Goal: Submit feedback/report problem

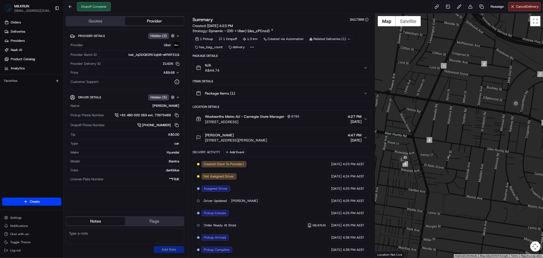
click at [364, 70] on button "N/A A$44.74" at bounding box center [282, 68] width 178 height 16
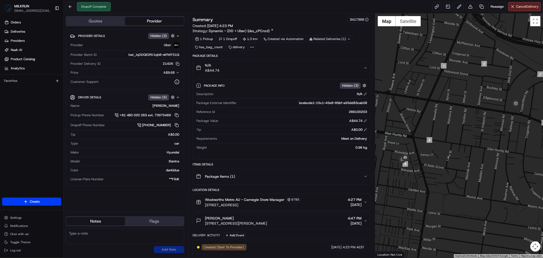
click at [364, 71] on button "N/A A$44.74" at bounding box center [282, 68] width 178 height 16
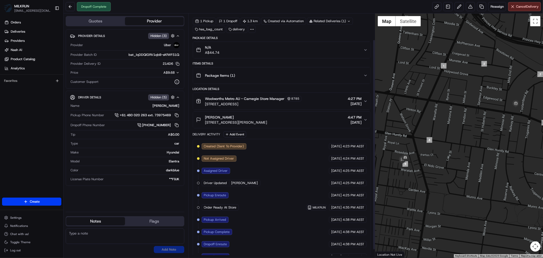
scroll to position [40, 0]
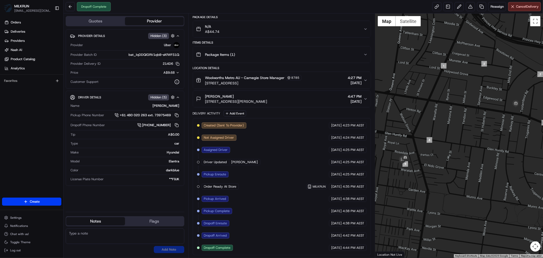
click at [28, 162] on div "Orders Deliveries Providers [PERSON_NAME] Product Catalog Analytics Favorites" at bounding box center [31, 108] width 63 height 184
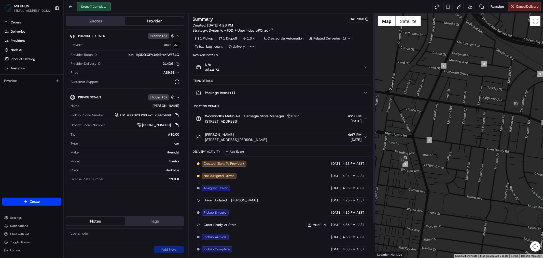
scroll to position [0, 0]
click at [366, 67] on icon "button" at bounding box center [365, 67] width 2 height 1
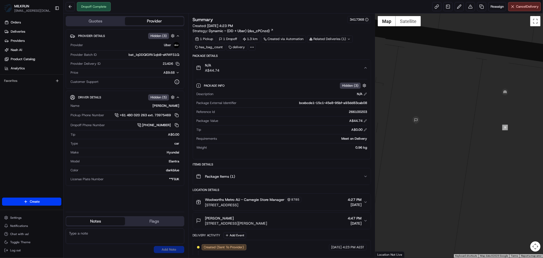
drag, startPoint x: 453, startPoint y: 122, endPoint x: 463, endPoint y: 177, distance: 56.2
click at [463, 177] on div at bounding box center [459, 135] width 168 height 244
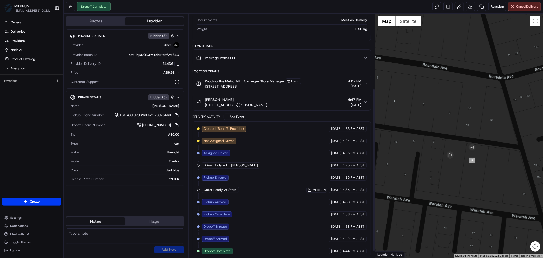
scroll to position [123, 0]
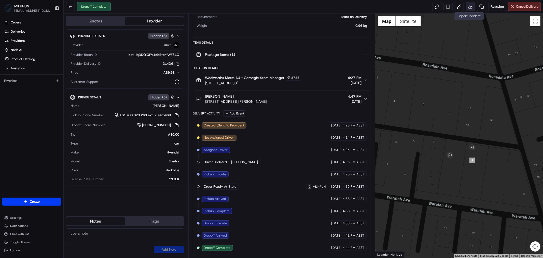
click at [467, 7] on button at bounding box center [470, 6] width 9 height 9
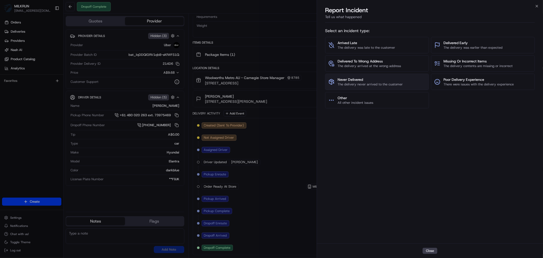
click at [398, 80] on span "Never Delivered" at bounding box center [369, 79] width 65 height 5
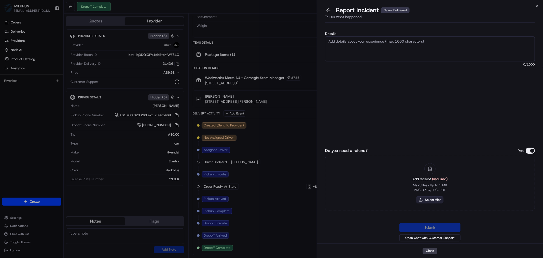
click at [435, 202] on button "Select files" at bounding box center [429, 199] width 27 height 7
type input "C:\fakepath\jannatul.pdf"
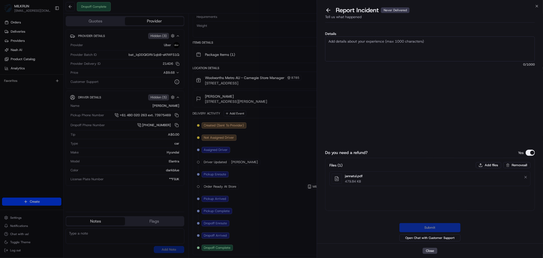
click at [339, 49] on textarea "Details" at bounding box center [430, 48] width 210 height 25
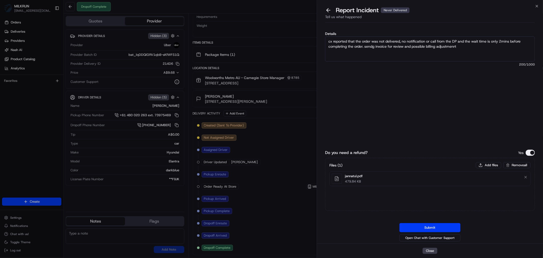
click at [372, 47] on textarea "cx reported that the order was not delivered, no notification or call from the …" at bounding box center [430, 48] width 210 height 25
type textarea "cx reported that the order was not delivered, no notification or call from the …"
click at [430, 225] on button "Submit" at bounding box center [429, 227] width 61 height 9
